Goal: Task Accomplishment & Management: Complete application form

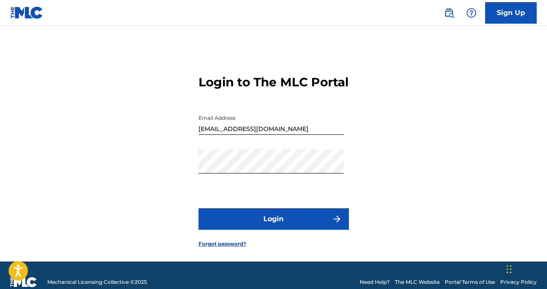
click at [226, 230] on button "Login" at bounding box center [274, 218] width 150 height 21
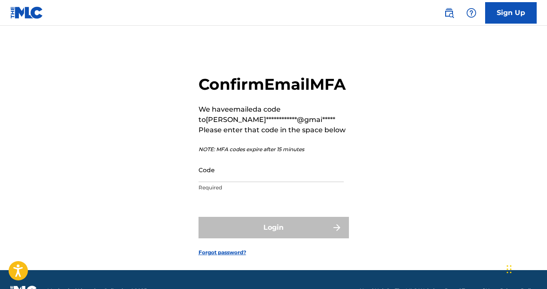
click at [221, 182] on input "Code" at bounding box center [271, 170] width 145 height 24
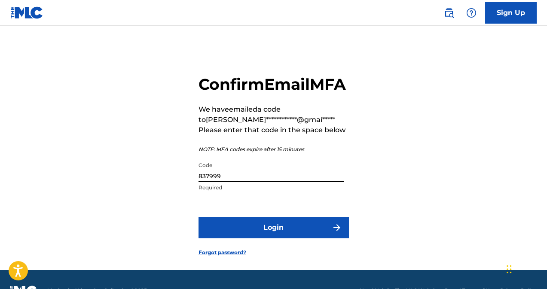
type input "837999"
click at [227, 238] on button "Login" at bounding box center [274, 227] width 150 height 21
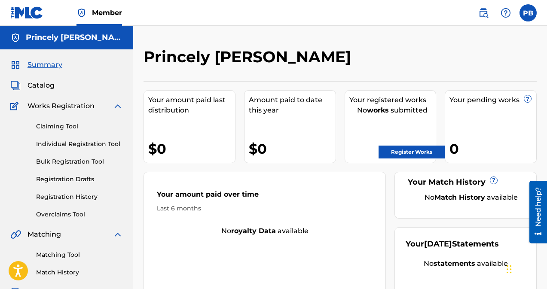
click at [74, 144] on link "Individual Registration Tool" at bounding box center [79, 144] width 87 height 9
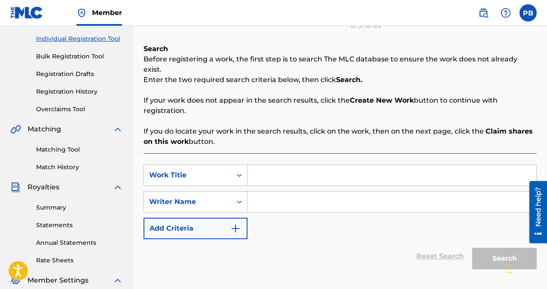
scroll to position [106, 0]
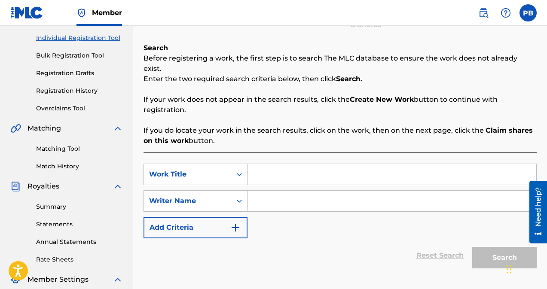
click at [253, 167] on input "Search Form" at bounding box center [392, 174] width 289 height 21
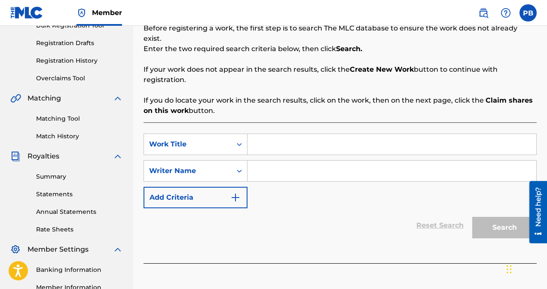
scroll to position [135, 0]
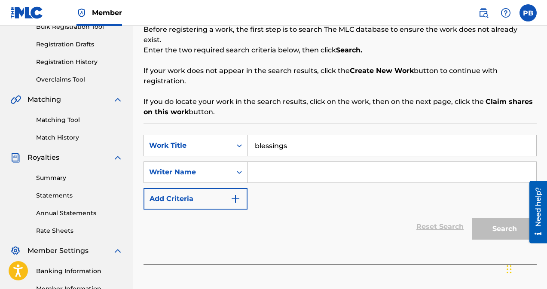
type input "blessings"
click at [256, 163] on input "Search Form" at bounding box center [392, 172] width 289 height 21
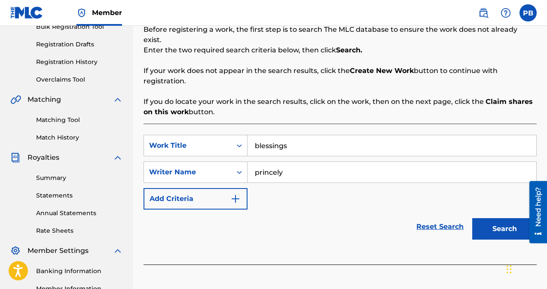
type input "princely"
click at [494, 227] on button "Search" at bounding box center [504, 228] width 64 height 21
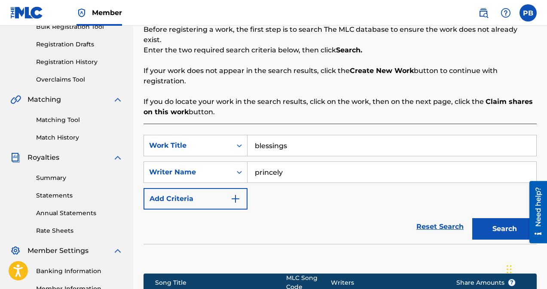
click at [361, 244] on section at bounding box center [340, 256] width 393 height 25
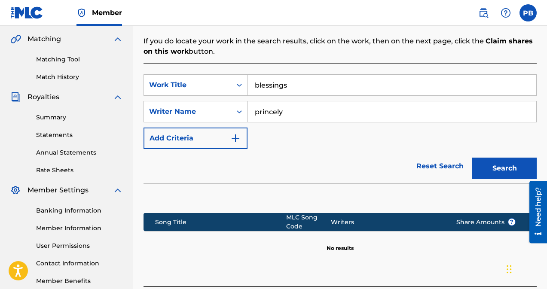
scroll to position [117, 0]
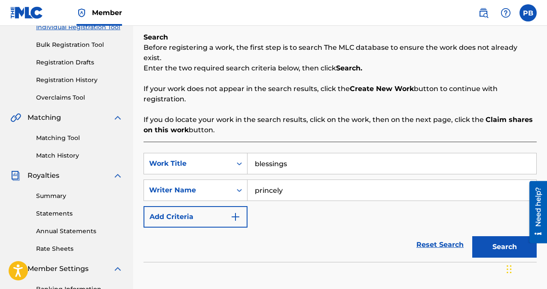
click at [289, 153] on input "blessings" at bounding box center [392, 163] width 289 height 21
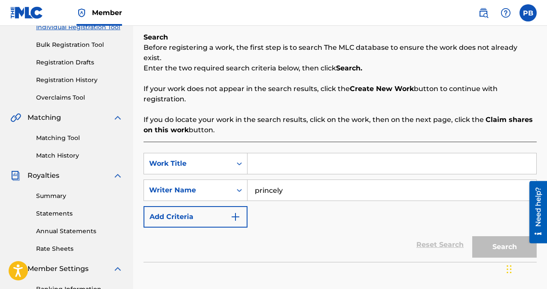
click at [295, 180] on input "princely" at bounding box center [392, 190] width 289 height 21
type input "p"
click at [310, 262] on section at bounding box center [340, 274] width 393 height 25
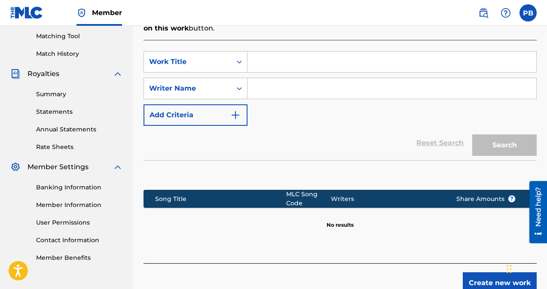
scroll to position [254, 0]
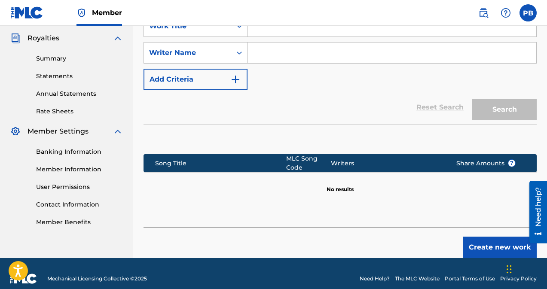
click at [496, 239] on button "Create new work" at bounding box center [500, 247] width 74 height 21
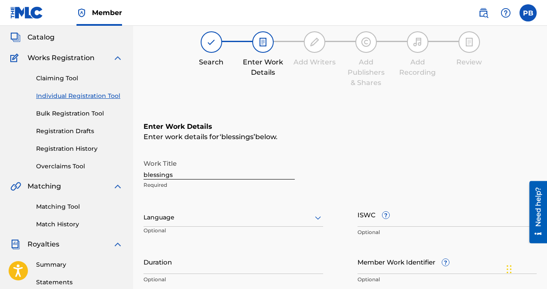
scroll to position [103, 0]
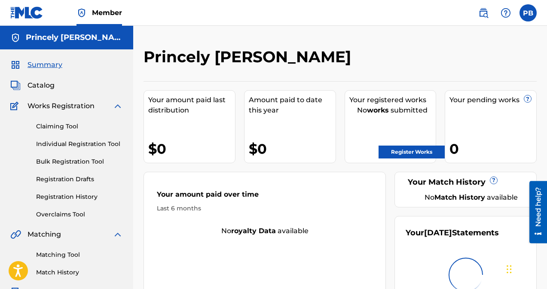
click at [81, 139] on div "Claiming Tool Individual Registration Tool Bulk Registration Tool Registration …" at bounding box center [66, 165] width 113 height 108
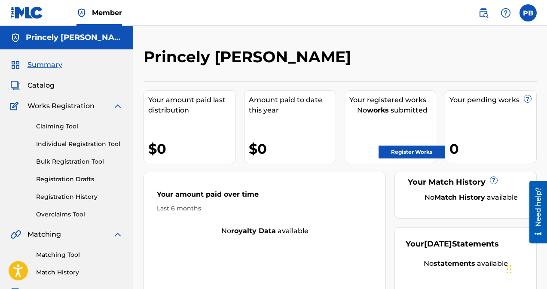
click at [92, 143] on link "Individual Registration Tool" at bounding box center [79, 144] width 87 height 9
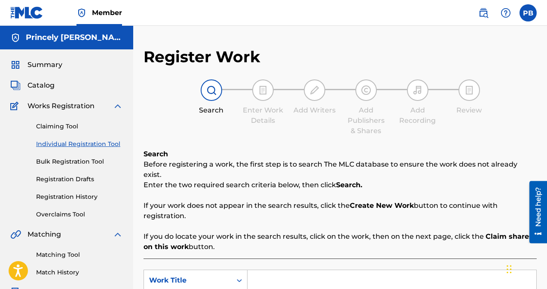
click at [276, 276] on input "Search Form" at bounding box center [392, 280] width 289 height 21
type input "v"
type input "Village People"
click at [307, 232] on p "If you do locate your work in the search results, click on the work, then on th…" at bounding box center [340, 242] width 393 height 21
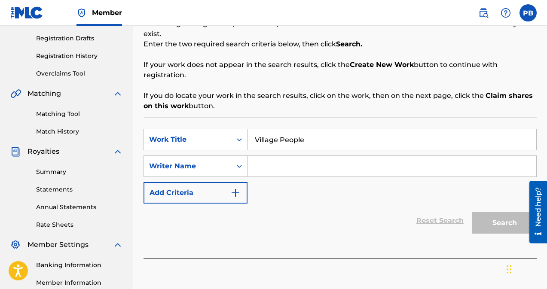
scroll to position [172, 0]
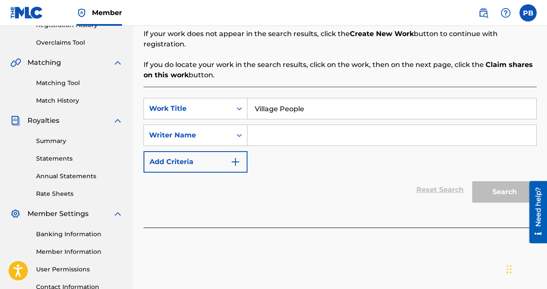
click at [264, 125] on input "Search Form" at bounding box center [392, 135] width 289 height 21
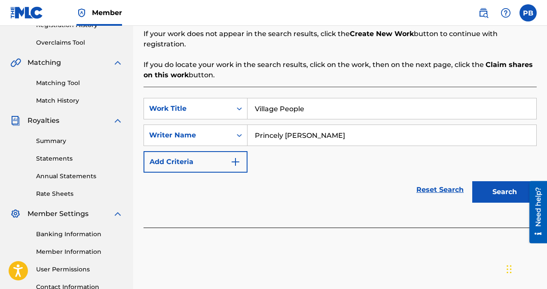
click at [283, 126] on input "Princely [PERSON_NAME]" at bounding box center [392, 135] width 289 height 21
click at [472, 181] on button "Search" at bounding box center [504, 191] width 64 height 21
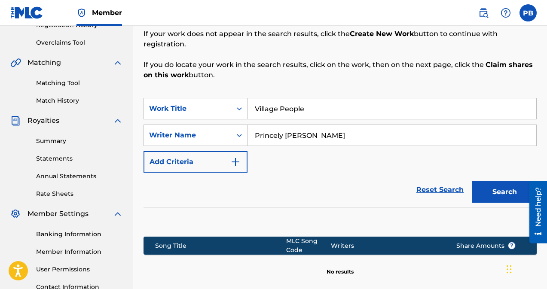
click at [497, 183] on button "Search" at bounding box center [504, 191] width 64 height 21
click at [315, 129] on input "Princely [PERSON_NAME]" at bounding box center [392, 135] width 289 height 21
type input "Princely [PERSON_NAME]"
click at [504, 187] on button "Search" at bounding box center [504, 191] width 64 height 21
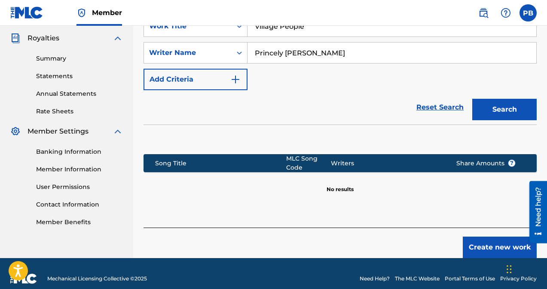
click at [497, 240] on button "Create new work" at bounding box center [500, 247] width 74 height 21
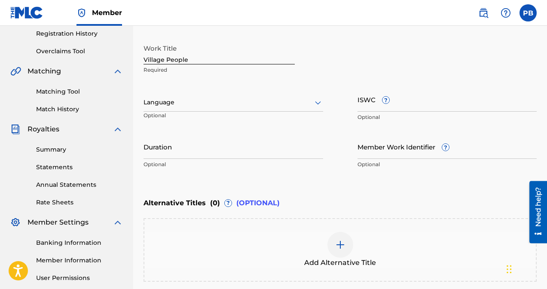
scroll to position [146, 0]
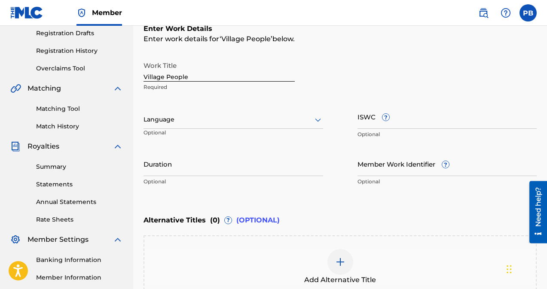
click at [202, 125] on div at bounding box center [234, 119] width 180 height 11
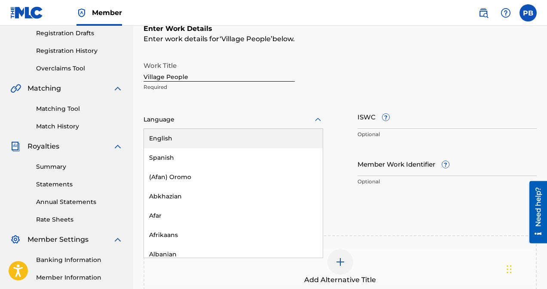
click at [205, 142] on div "English" at bounding box center [233, 138] width 179 height 19
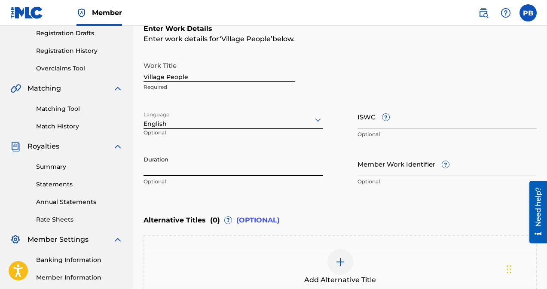
click at [200, 168] on input "Duration" at bounding box center [234, 164] width 180 height 24
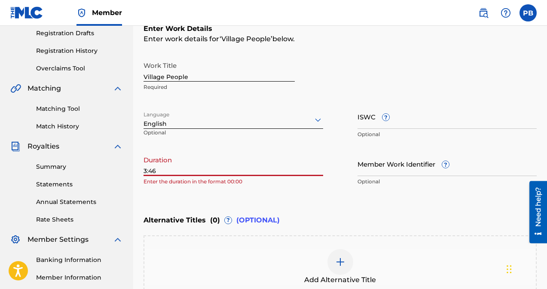
click at [144, 170] on input "3:46" at bounding box center [234, 164] width 180 height 24
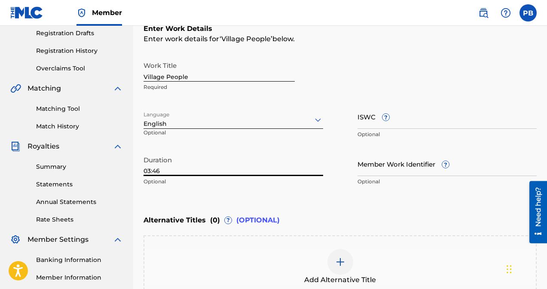
click at [212, 171] on input "03:46" at bounding box center [234, 164] width 180 height 24
type input "03:46"
click at [325, 199] on div "Enter Work Details Enter work details for ‘ Village People ’ below. Work Title …" at bounding box center [340, 107] width 393 height 208
click at [335, 153] on div "Work Title Village People Required Language English Optional ISWC ? Optional Du…" at bounding box center [340, 123] width 393 height 133
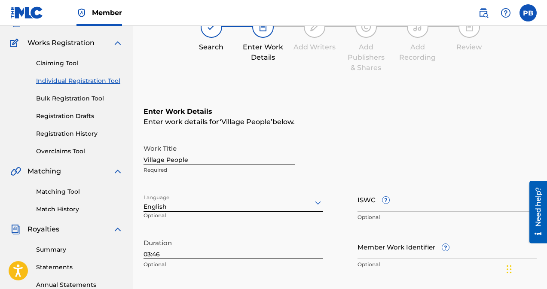
scroll to position [0, 0]
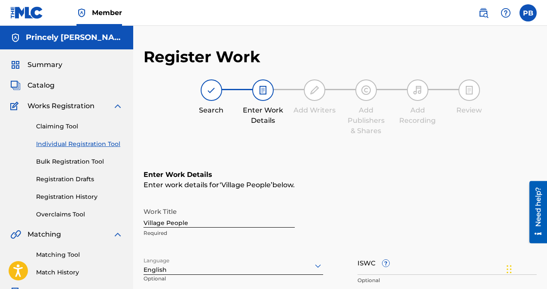
click at [310, 156] on div "Enter Work Details Enter work details for ‘ Village People ’ below. Work Title …" at bounding box center [340, 253] width 393 height 208
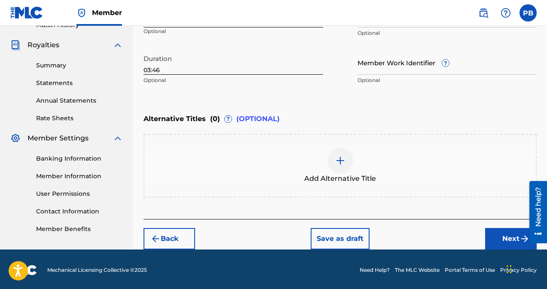
scroll to position [249, 0]
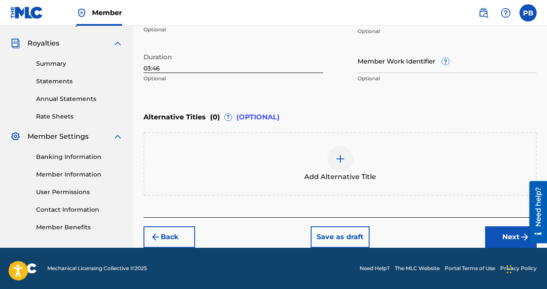
click at [518, 235] on button "Next" at bounding box center [511, 236] width 52 height 21
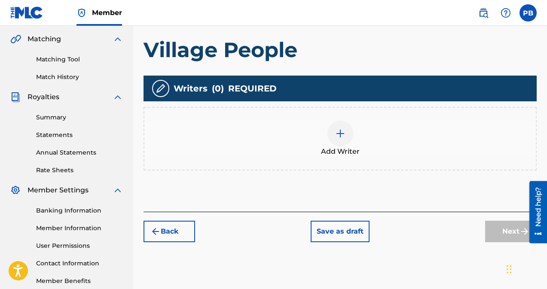
scroll to position [193, 0]
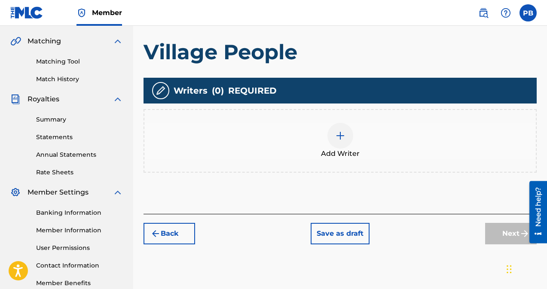
click at [332, 135] on div at bounding box center [340, 136] width 26 height 26
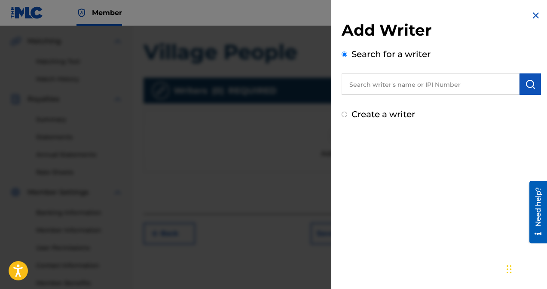
click at [364, 86] on input "text" at bounding box center [431, 83] width 178 height 21
click at [427, 90] on input "Princely [PERSON_NAME]" at bounding box center [431, 83] width 178 height 21
type input "Princely [PERSON_NAME]"
click at [529, 83] on img "submit" at bounding box center [530, 84] width 10 height 10
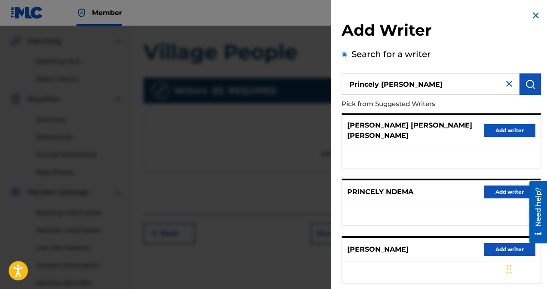
scroll to position [244, 0]
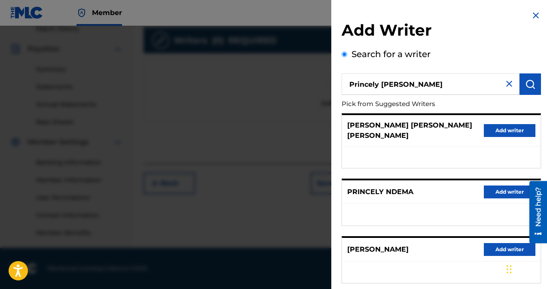
click at [510, 82] on img at bounding box center [509, 84] width 10 height 10
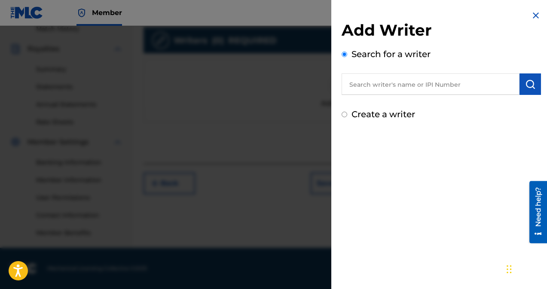
click at [361, 86] on input "text" at bounding box center [431, 83] width 178 height 21
type input "Princely [PERSON_NAME]"
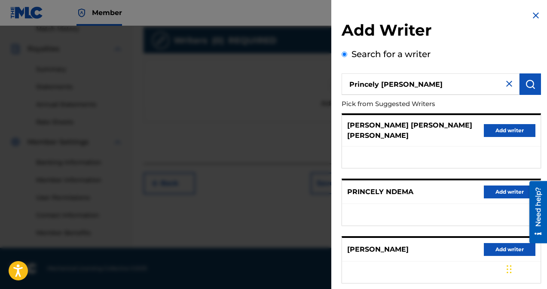
click at [506, 88] on img at bounding box center [509, 84] width 10 height 10
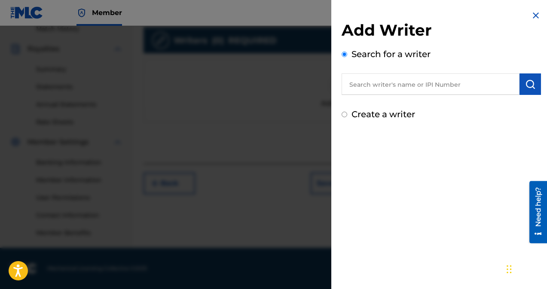
click at [392, 113] on label "Create a writer" at bounding box center [384, 114] width 64 height 10
radio input "true"
click at [347, 113] on input "Create a writer" at bounding box center [345, 115] width 6 height 6
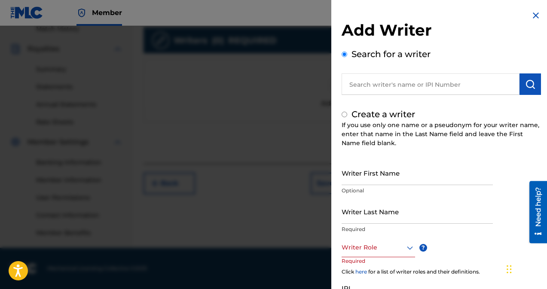
radio input "false"
radio input "true"
click at [365, 175] on input "Writer First Name" at bounding box center [417, 173] width 151 height 24
type input "Princely"
type input "Bessong"
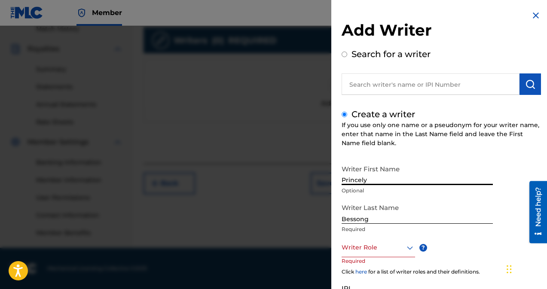
click at [400, 248] on div at bounding box center [378, 247] width 73 height 11
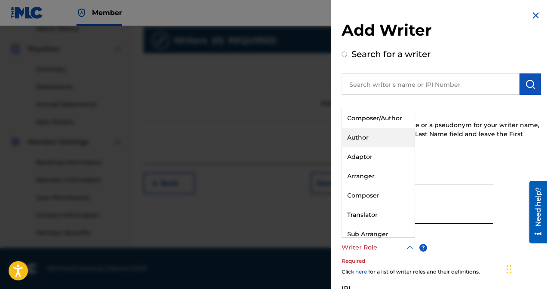
click at [358, 139] on div "Author" at bounding box center [378, 137] width 73 height 19
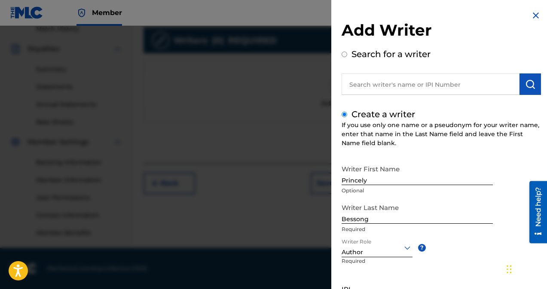
click at [384, 182] on input "Princely" at bounding box center [417, 173] width 151 height 24
type input "Princely [PERSON_NAME]"
click at [425, 232] on p "Required" at bounding box center [417, 230] width 151 height 8
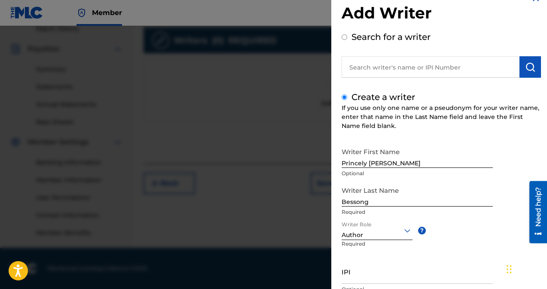
scroll to position [84, 0]
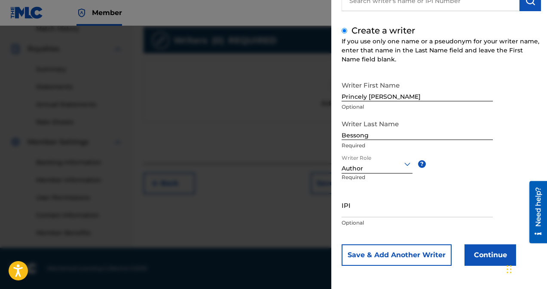
click at [496, 256] on button "Continue" at bounding box center [491, 255] width 52 height 21
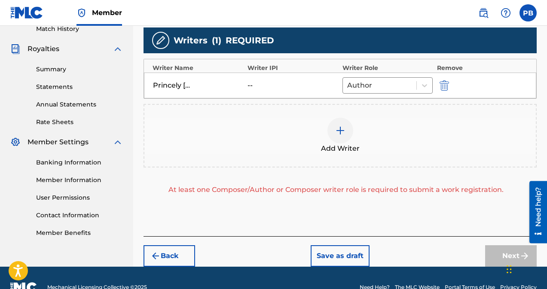
click at [251, 85] on div "--" at bounding box center [267, 85] width 39 height 10
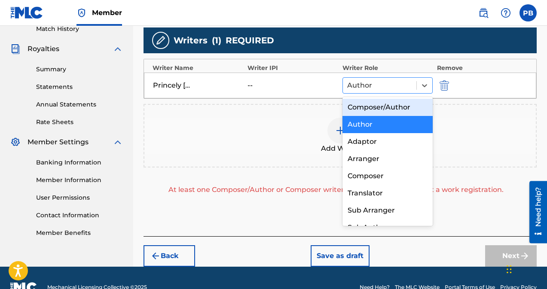
click at [361, 91] on div at bounding box center [379, 85] width 65 height 12
click at [368, 109] on div "Composer/Author" at bounding box center [387, 107] width 90 height 17
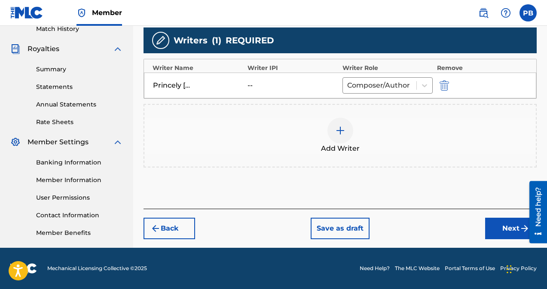
click at [499, 226] on button "Next" at bounding box center [511, 228] width 52 height 21
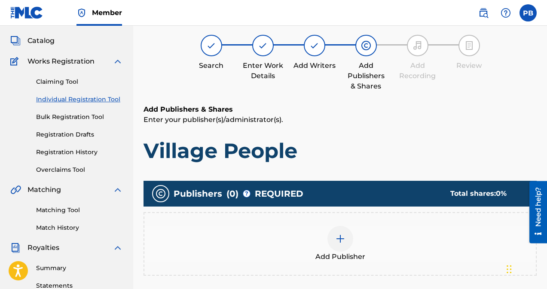
scroll to position [39, 0]
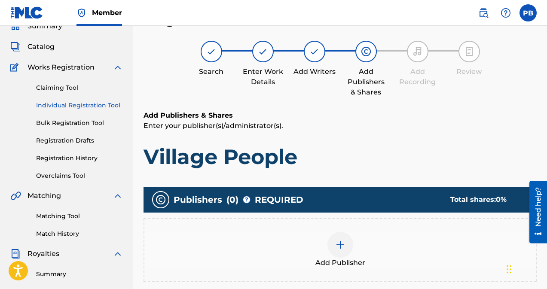
click at [384, 127] on p "Enter your publisher(s)/administrator(s)." at bounding box center [340, 126] width 393 height 10
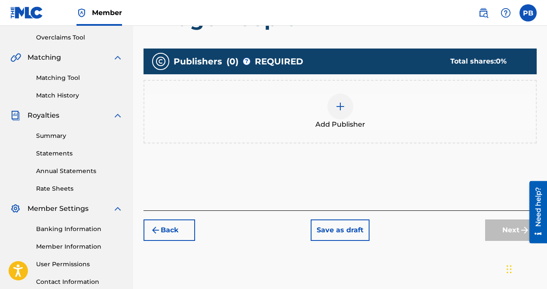
scroll to position [176, 0]
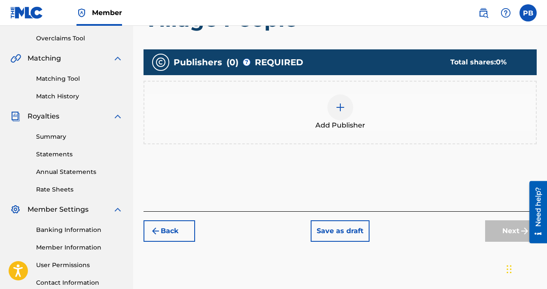
click at [343, 106] on img at bounding box center [340, 107] width 10 height 10
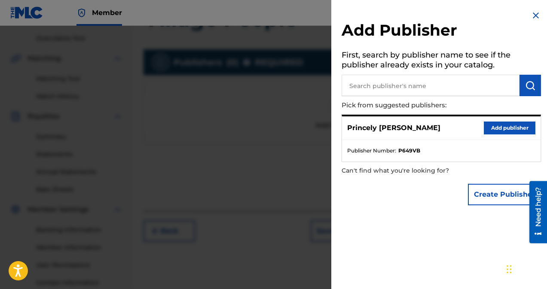
click at [508, 128] on button "Add publisher" at bounding box center [510, 128] width 52 height 13
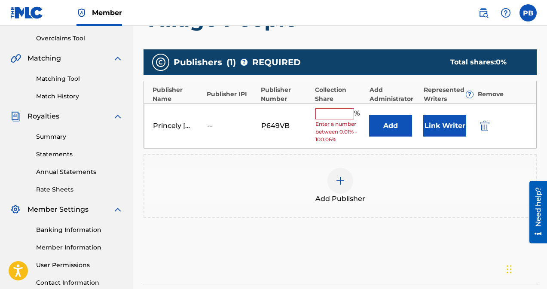
click at [323, 114] on input "text" at bounding box center [334, 113] width 39 height 11
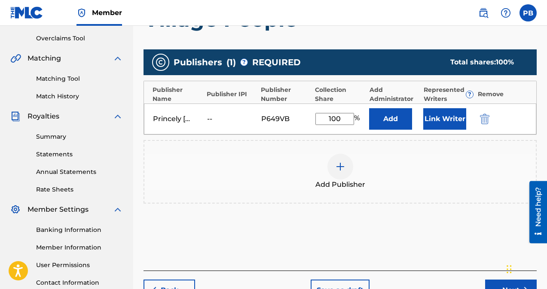
type input "100"
click at [402, 120] on button "Add" at bounding box center [390, 118] width 43 height 21
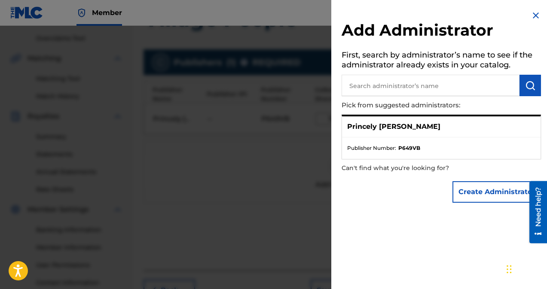
click at [408, 127] on p "Princely [PERSON_NAME]" at bounding box center [393, 127] width 93 height 10
click at [420, 128] on p "Princely [PERSON_NAME]" at bounding box center [393, 127] width 93 height 10
click at [416, 241] on div "Add Administrator First, search by administrator’s name to see if the administr…" at bounding box center [441, 144] width 220 height 289
click at [531, 16] on img at bounding box center [536, 15] width 10 height 10
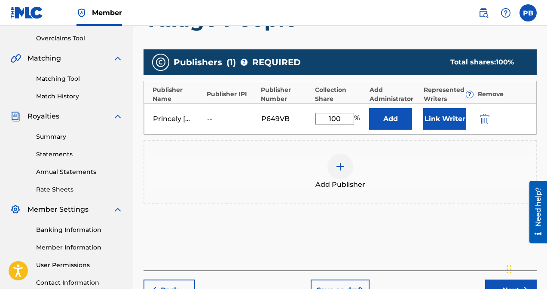
click at [442, 120] on button "Link Writer" at bounding box center [444, 118] width 43 height 21
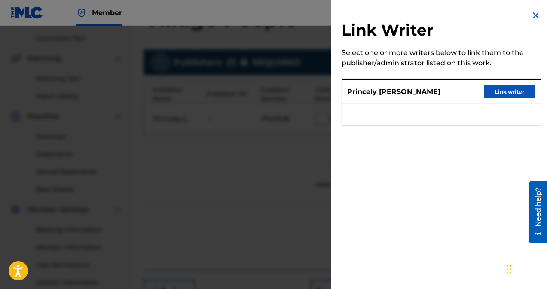
click at [501, 90] on button "Link writer" at bounding box center [510, 92] width 52 height 13
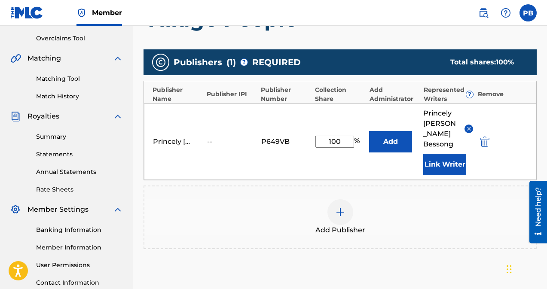
click at [416, 268] on div "Add Publishers & Shares Enter your publisher(s)/administrator(s). Village Peopl…" at bounding box center [340, 144] width 393 height 343
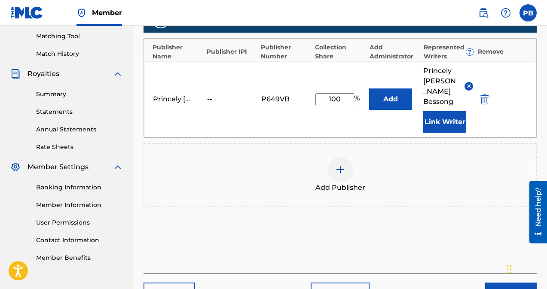
scroll to position [265, 0]
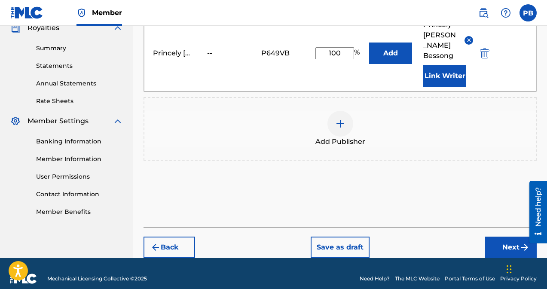
click at [510, 238] on button "Next" at bounding box center [511, 247] width 52 height 21
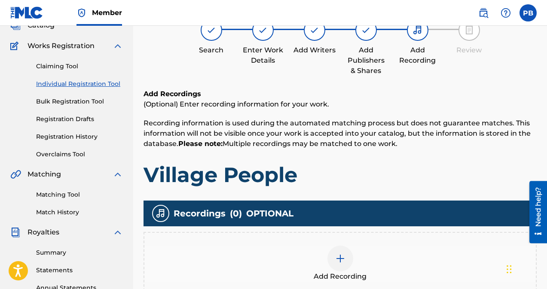
scroll to position [39, 0]
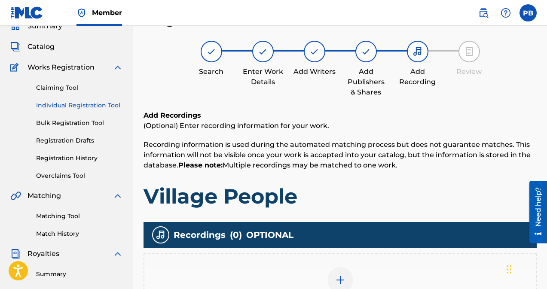
click at [319, 180] on div "Add Recordings (Optional) Enter recording information for your work. Recording …" at bounding box center [340, 159] width 393 height 99
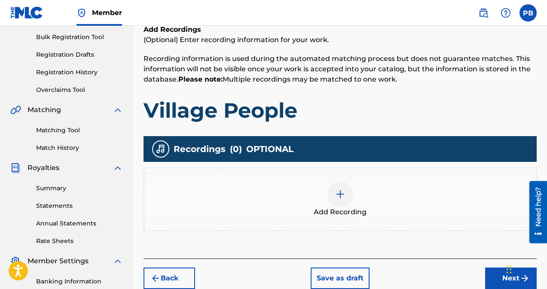
scroll to position [142, 0]
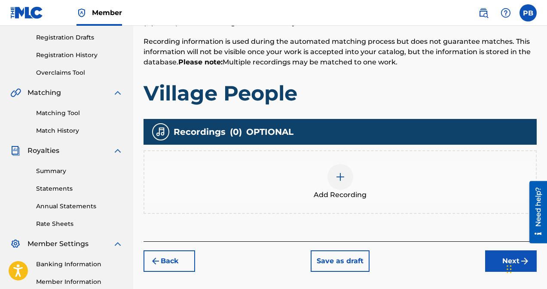
click at [343, 185] on div at bounding box center [340, 177] width 26 height 26
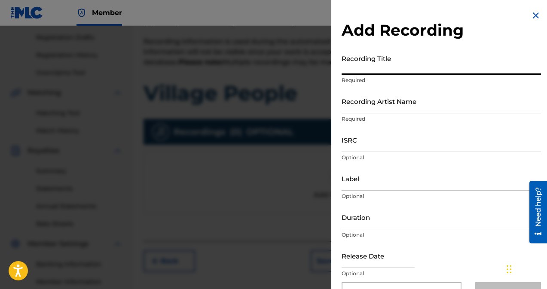
click at [371, 58] on input "Recording Title" at bounding box center [441, 62] width 199 height 24
type input "Village People"
click at [378, 107] on input "Recording Artist Name" at bounding box center [441, 101] width 199 height 24
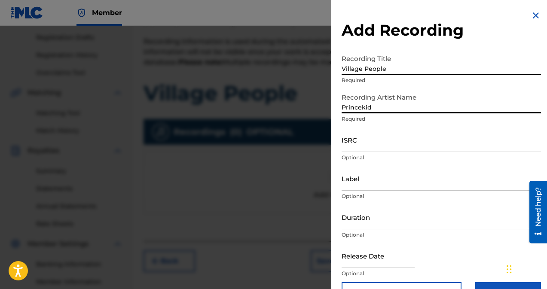
type input "Princekid"
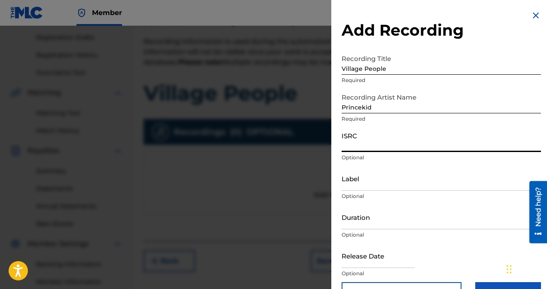
click at [354, 142] on input "ISRC" at bounding box center [441, 140] width 199 height 24
paste input "AEA3A2258780"
type input "AEA3A2258780"
click at [359, 185] on input "Label" at bounding box center [441, 178] width 199 height 24
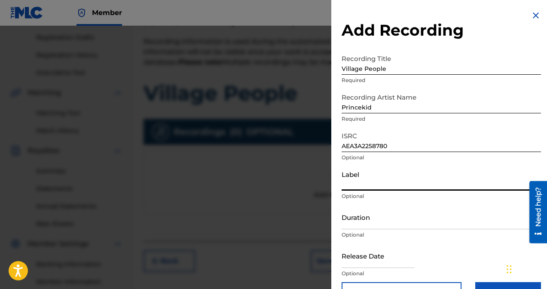
click at [362, 224] on input "Duration" at bounding box center [441, 217] width 199 height 24
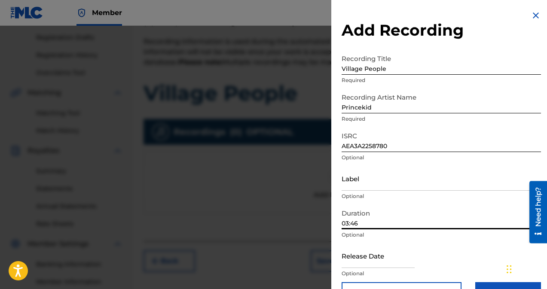
type input "03:46"
click at [429, 242] on div "Duration 03:46 Optional" at bounding box center [441, 224] width 199 height 39
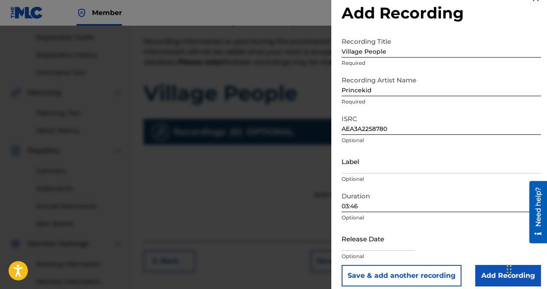
scroll to position [25, 0]
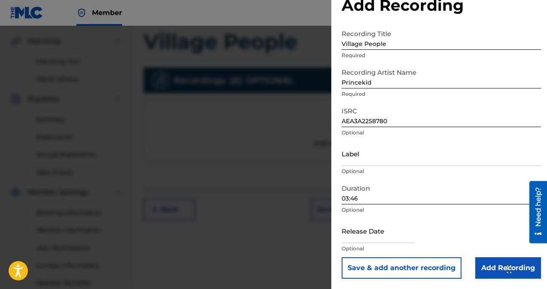
click at [357, 237] on input "text" at bounding box center [378, 231] width 73 height 24
select select "7"
select select "2025"
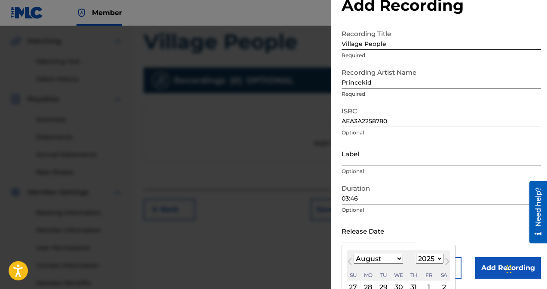
paste input "[DATE]"
type input "[DATE]"
click at [475, 217] on div "Duration 03:46 Optional" at bounding box center [441, 199] width 199 height 39
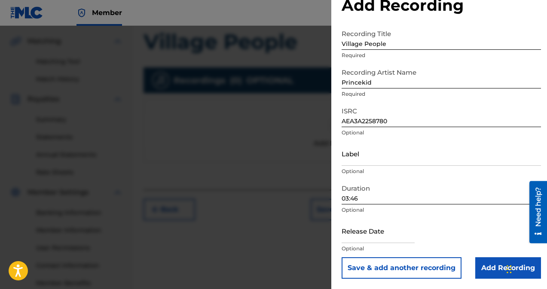
click at [372, 238] on input "text" at bounding box center [378, 231] width 73 height 24
select select "7"
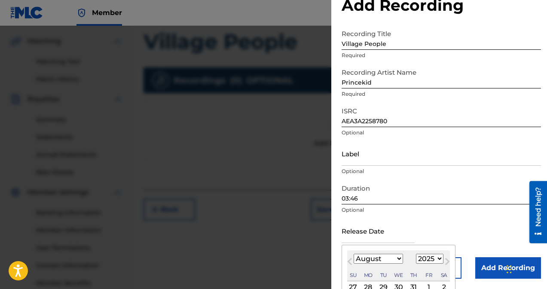
click at [436, 258] on select "1899 1900 1901 1902 1903 1904 1905 1906 1907 1908 1909 1910 1911 1912 1913 1914…" at bounding box center [430, 259] width 28 height 10
select select "2024"
click at [416, 254] on select "1899 1900 1901 1902 1903 1904 1905 1906 1907 1908 1909 1910 1911 1912 1913 1914…" at bounding box center [430, 259] width 28 height 10
click at [394, 258] on select "January February March April May June July August September October November De…" at bounding box center [378, 259] width 49 height 10
click at [354, 254] on select "January February March April May June July August September October November De…" at bounding box center [378, 259] width 49 height 10
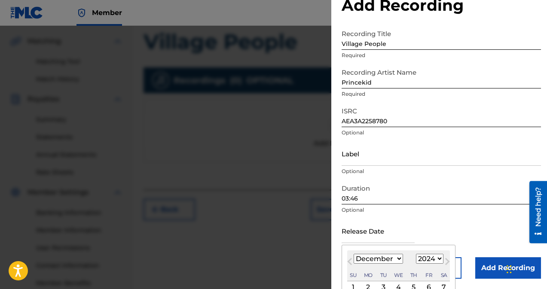
click at [396, 258] on select "January February March April May June July August September October November De…" at bounding box center [378, 259] width 49 height 10
select select "10"
click at [354, 254] on select "January February March April May June July August September October November De…" at bounding box center [378, 259] width 49 height 10
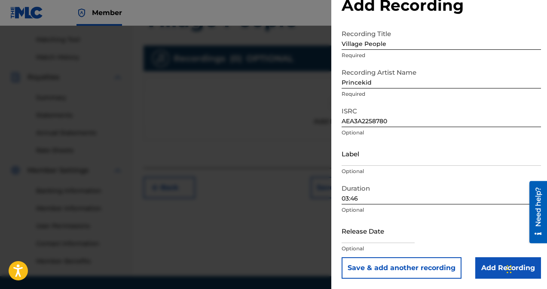
scroll to position [233, 0]
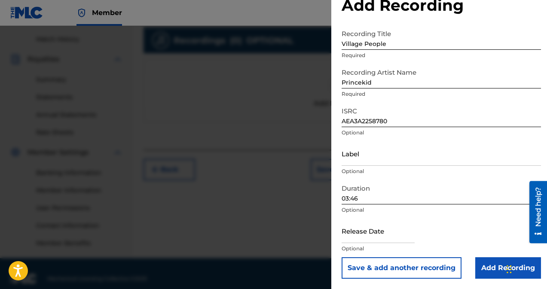
click at [362, 233] on input "text" at bounding box center [378, 231] width 73 height 24
select select "7"
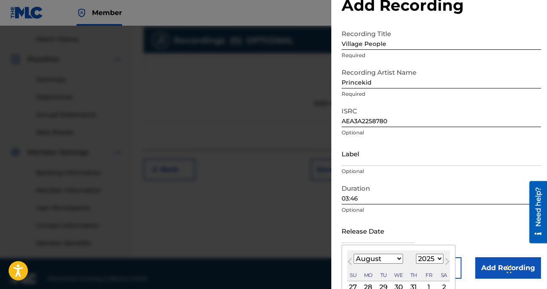
click at [422, 258] on select "1899 1900 1901 1902 1903 1904 1905 1906 1907 1908 1909 1910 1911 1912 1913 1914…" at bounding box center [430, 259] width 28 height 10
select select "2024"
click at [416, 254] on select "1899 1900 1901 1902 1903 1904 1905 1906 1907 1908 1909 1910 1911 1912 1913 1914…" at bounding box center [430, 259] width 28 height 10
click at [386, 257] on select "January February March April May June July August September October November De…" at bounding box center [378, 259] width 49 height 10
select select "10"
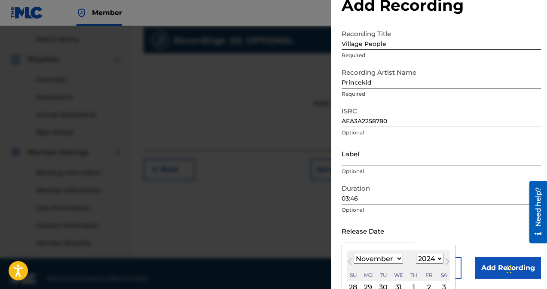
click at [354, 254] on select "January February March April May June July August September October November De…" at bounding box center [378, 259] width 49 height 10
click at [397, 286] on div "30" at bounding box center [399, 287] width 10 height 10
type input "[DATE]"
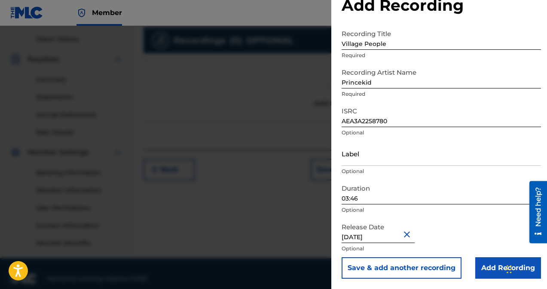
click at [357, 241] on input "[DATE]" at bounding box center [378, 231] width 73 height 24
select select "9"
select select "2024"
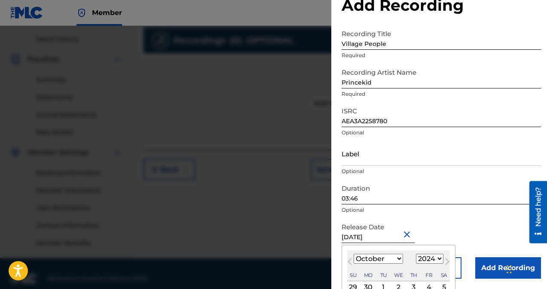
click at [382, 258] on select "January February March April May June July August September October November De…" at bounding box center [378, 259] width 49 height 10
select select "10"
click at [354, 254] on select "January February March April May June July August September October November De…" at bounding box center [378, 259] width 49 height 10
click at [397, 286] on div "30" at bounding box center [399, 287] width 10 height 10
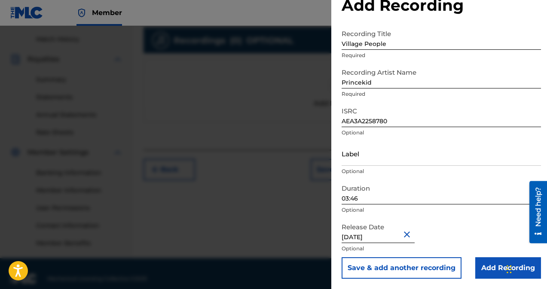
click at [362, 238] on input "[DATE]" at bounding box center [378, 231] width 73 height 24
select select "9"
select select "2024"
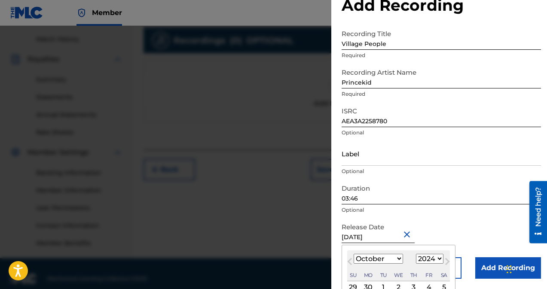
click at [385, 260] on select "January February March April May June July August September October November De…" at bounding box center [378, 259] width 49 height 10
select select "10"
click at [354, 254] on select "January February March April May June July August September October November De…" at bounding box center [378, 259] width 49 height 10
click at [400, 287] on div "30" at bounding box center [399, 287] width 10 height 10
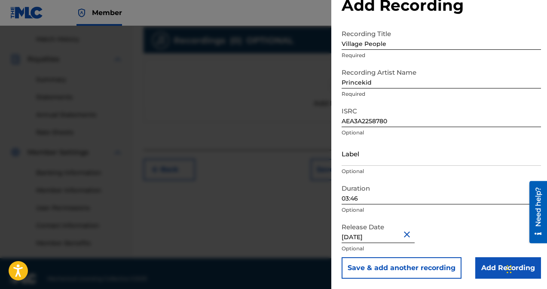
click at [366, 238] on input "[DATE]" at bounding box center [378, 231] width 73 height 24
select select "9"
select select "2024"
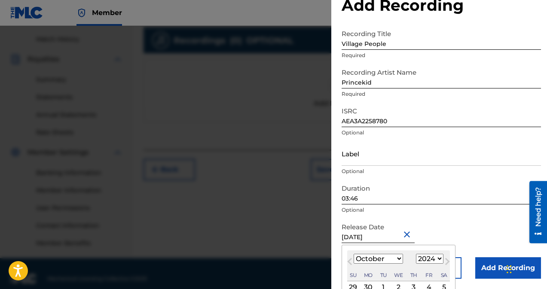
click at [362, 238] on input "[DATE]" at bounding box center [378, 231] width 73 height 24
type input "[DATE]"
select select "10"
type input "[DATE]"
click at [489, 225] on div "Release Date [DATE] [DATE] Previous Month Next Month [DATE] January February Ma…" at bounding box center [441, 238] width 199 height 39
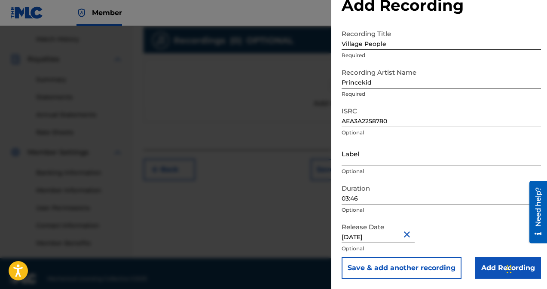
click at [484, 272] on input "Add Recording" at bounding box center [508, 267] width 66 height 21
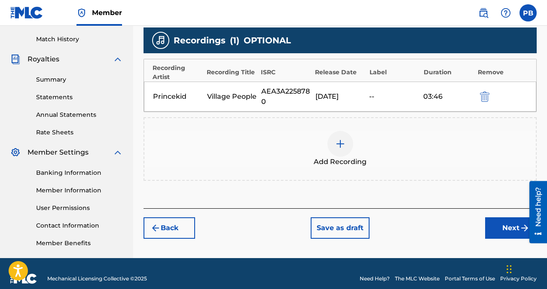
click at [499, 221] on button "Next" at bounding box center [511, 227] width 52 height 21
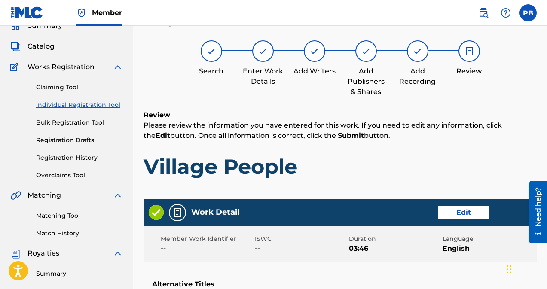
scroll to position [39, 0]
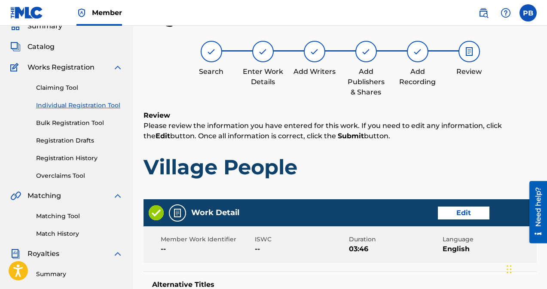
click at [334, 173] on h1 "Village People" at bounding box center [340, 167] width 393 height 26
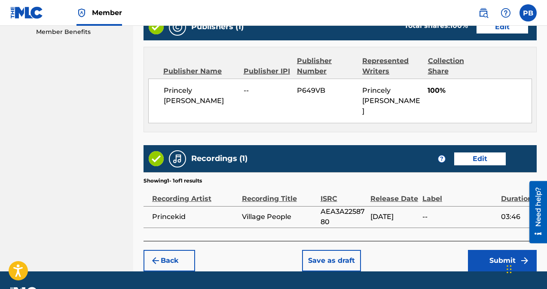
scroll to position [468, 0]
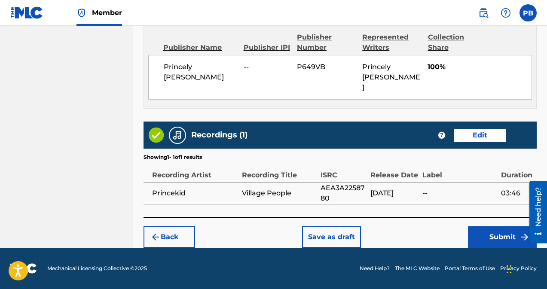
click at [499, 240] on button "Submit" at bounding box center [502, 236] width 69 height 21
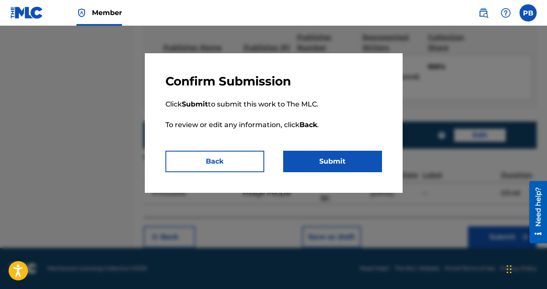
click at [342, 167] on button "Submit" at bounding box center [332, 161] width 99 height 21
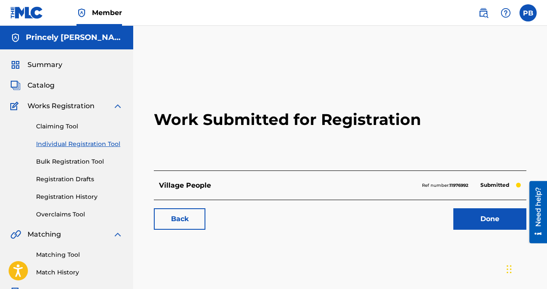
click at [494, 222] on link "Done" at bounding box center [489, 218] width 73 height 21
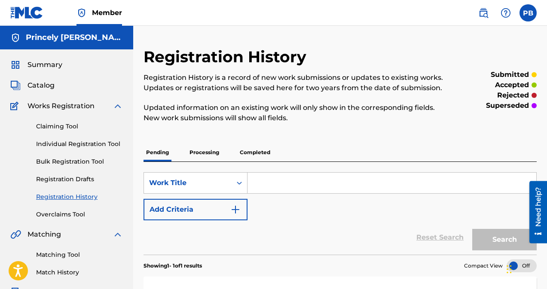
click at [67, 89] on div "Catalog" at bounding box center [66, 85] width 113 height 10
click at [27, 86] on link "Catalog" at bounding box center [32, 85] width 44 height 10
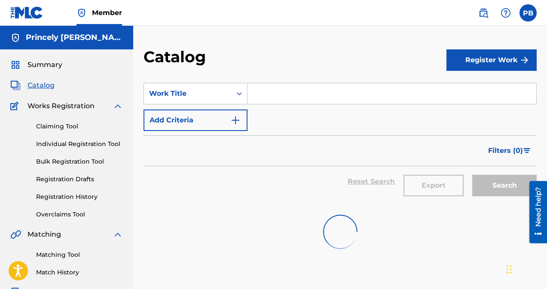
click at [259, 92] on input "Search Form" at bounding box center [392, 93] width 289 height 21
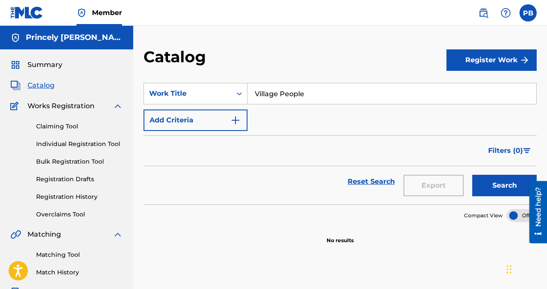
click at [513, 182] on button "Search" at bounding box center [504, 185] width 64 height 21
click at [314, 92] on input "Village People" at bounding box center [392, 93] width 289 height 21
type input "V"
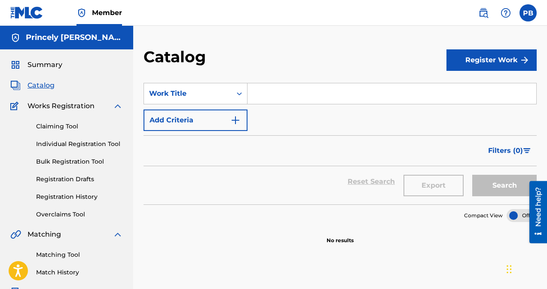
click at [58, 104] on span "Works Registration" at bounding box center [61, 106] width 67 height 10
click at [76, 145] on link "Individual Registration Tool" at bounding box center [79, 144] width 87 height 9
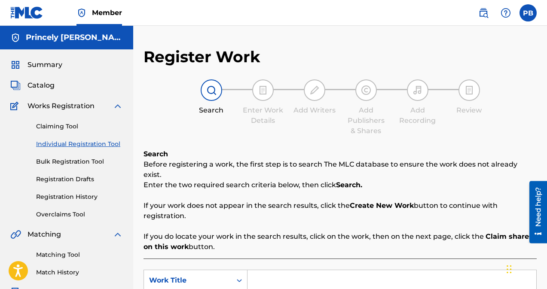
click at [265, 274] on input "Search Form" at bounding box center [392, 280] width 289 height 21
type input "Better_Days"
click at [348, 240] on p "If you do locate your work in the search results, click on the work, then on th…" at bounding box center [340, 242] width 393 height 21
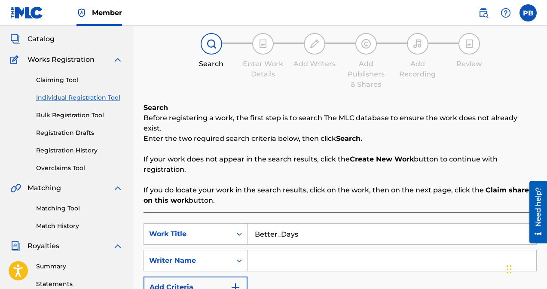
scroll to position [103, 0]
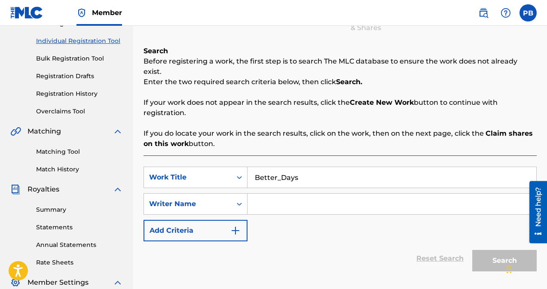
click at [286, 194] on input "Search Form" at bounding box center [392, 204] width 289 height 21
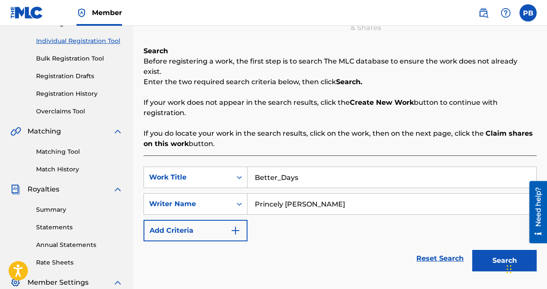
type input "Princely [PERSON_NAME]"
click at [503, 250] on button "Search" at bounding box center [504, 260] width 64 height 21
click at [501, 250] on button "Search" at bounding box center [504, 260] width 64 height 21
click at [397, 219] on div "SearchWithCriteriad9a7b9fa-642f-47ed-a3eb-3136ab2b2a11 Work Title Better_Days S…" at bounding box center [340, 204] width 393 height 75
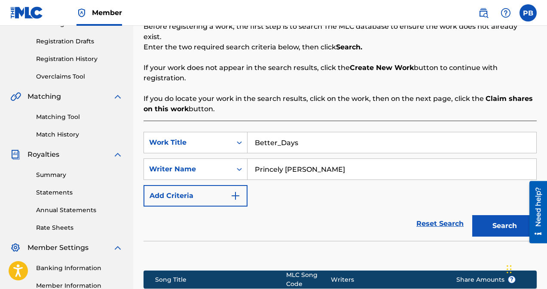
scroll to position [138, 0]
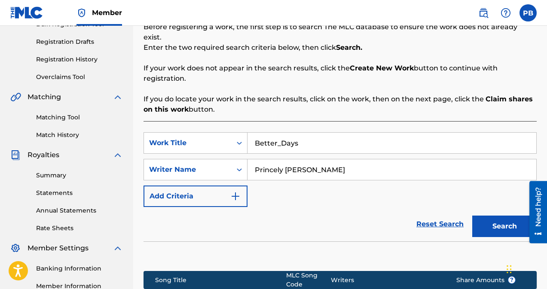
click at [388, 159] on input "Princely [PERSON_NAME]" at bounding box center [392, 169] width 289 height 21
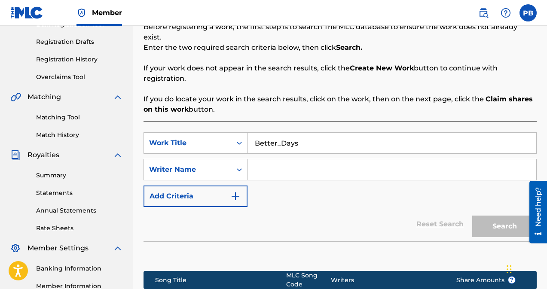
click at [382, 241] on section at bounding box center [340, 253] width 393 height 25
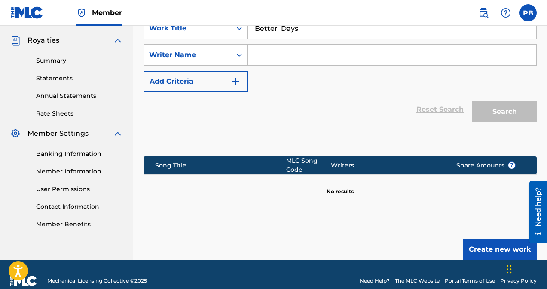
scroll to position [254, 0]
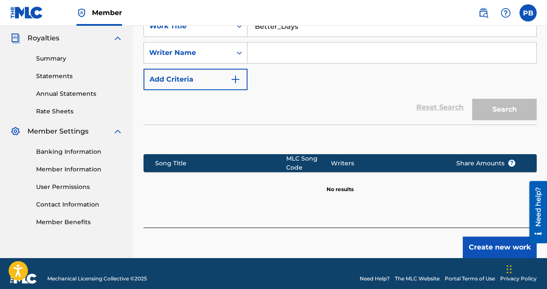
click at [520, 237] on button "Create new work" at bounding box center [500, 247] width 74 height 21
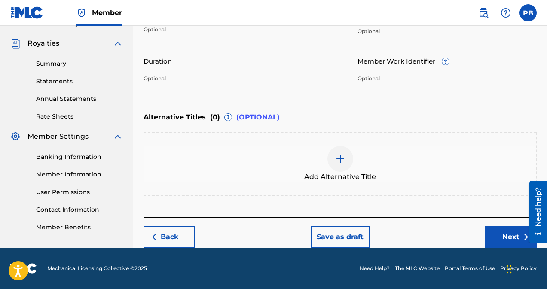
scroll to position [249, 0]
click at [199, 37] on p "Optional" at bounding box center [173, 33] width 59 height 14
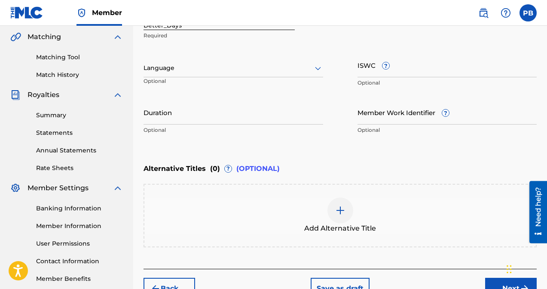
scroll to position [215, 0]
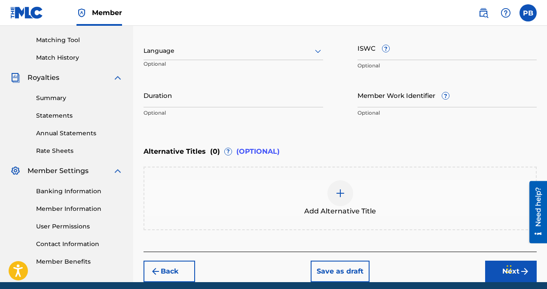
click at [260, 50] on div at bounding box center [234, 51] width 180 height 11
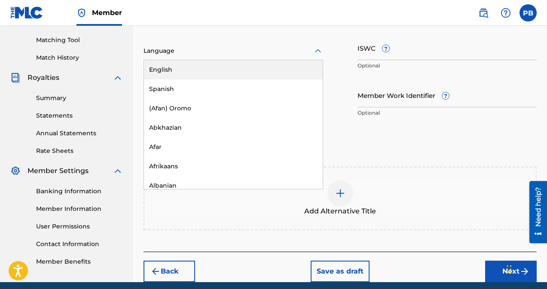
click at [260, 67] on div "English" at bounding box center [233, 69] width 179 height 19
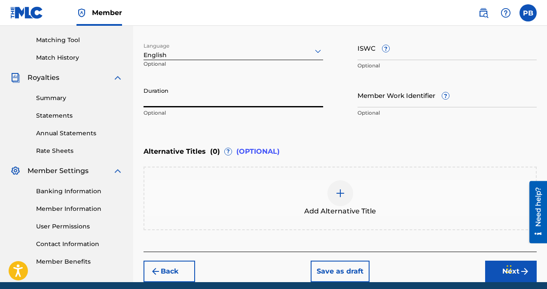
click at [196, 100] on input "Duration" at bounding box center [234, 95] width 180 height 24
type input "02:52"
click at [405, 130] on div "Enter Work Details Enter work details for ‘ Better_Days ’ below. Work Title Bet…" at bounding box center [340, 38] width 393 height 208
